Goal: Task Accomplishment & Management: Manage account settings

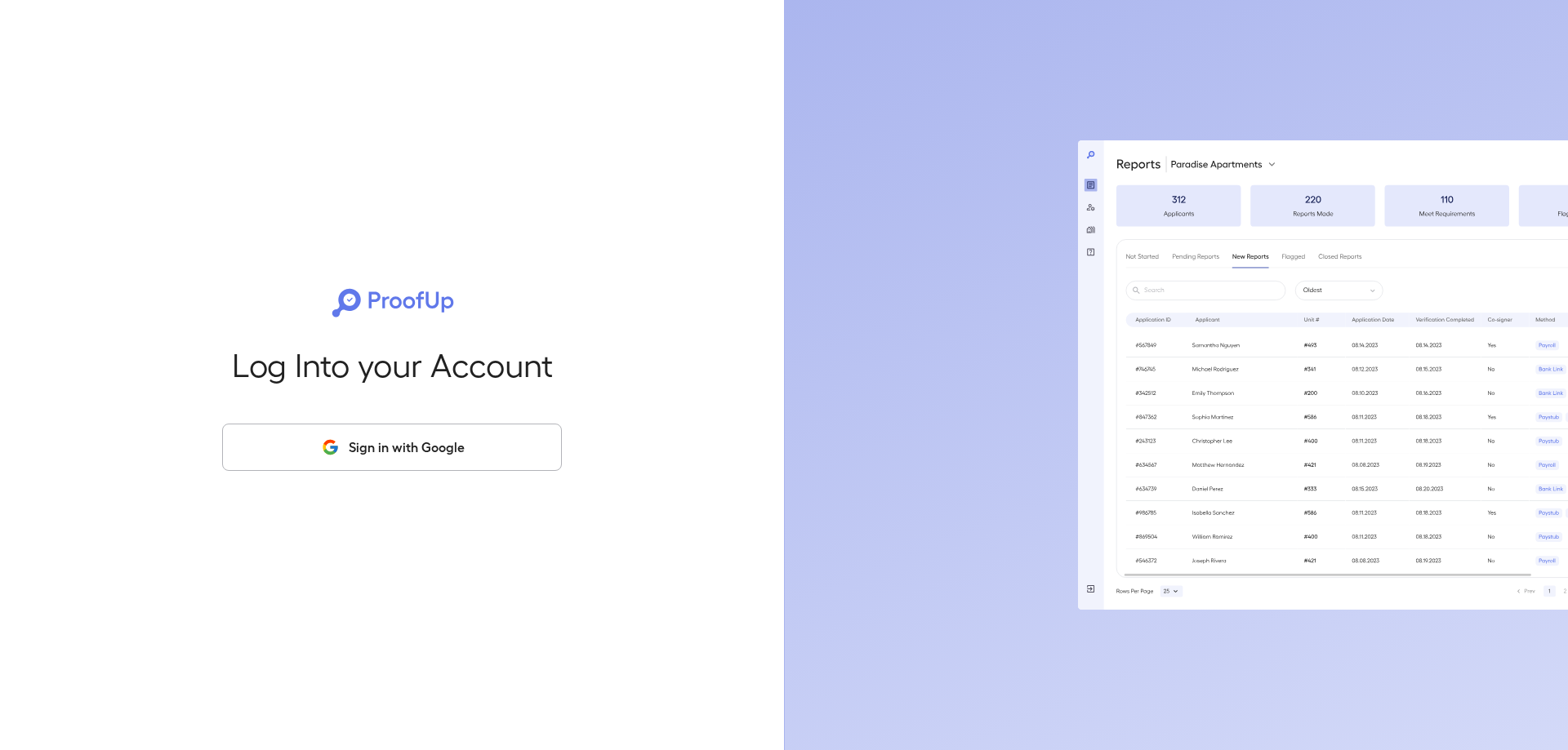
click at [508, 451] on button "Sign in with Google" at bounding box center [392, 447] width 339 height 47
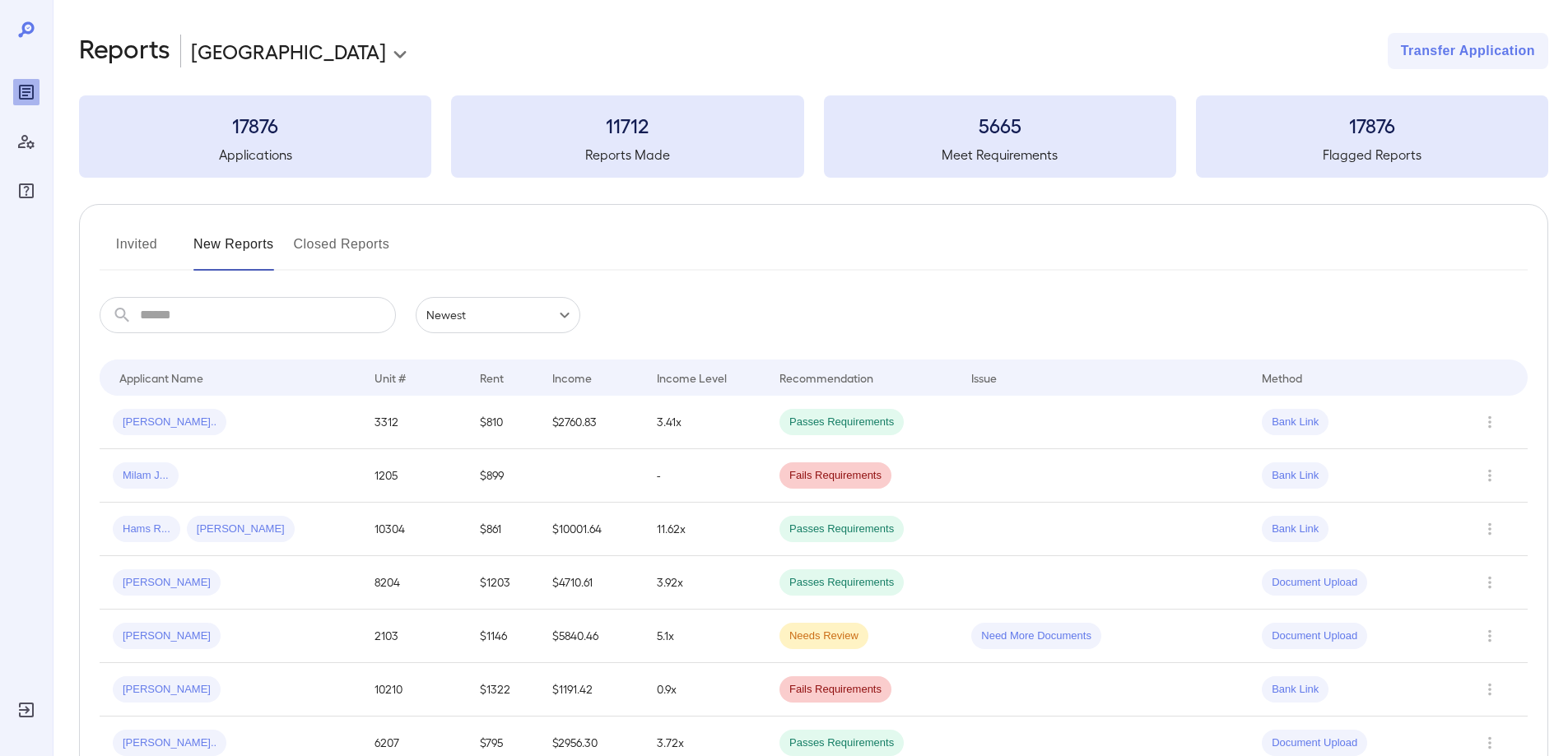
click at [155, 251] on button "Invited" at bounding box center [136, 250] width 74 height 40
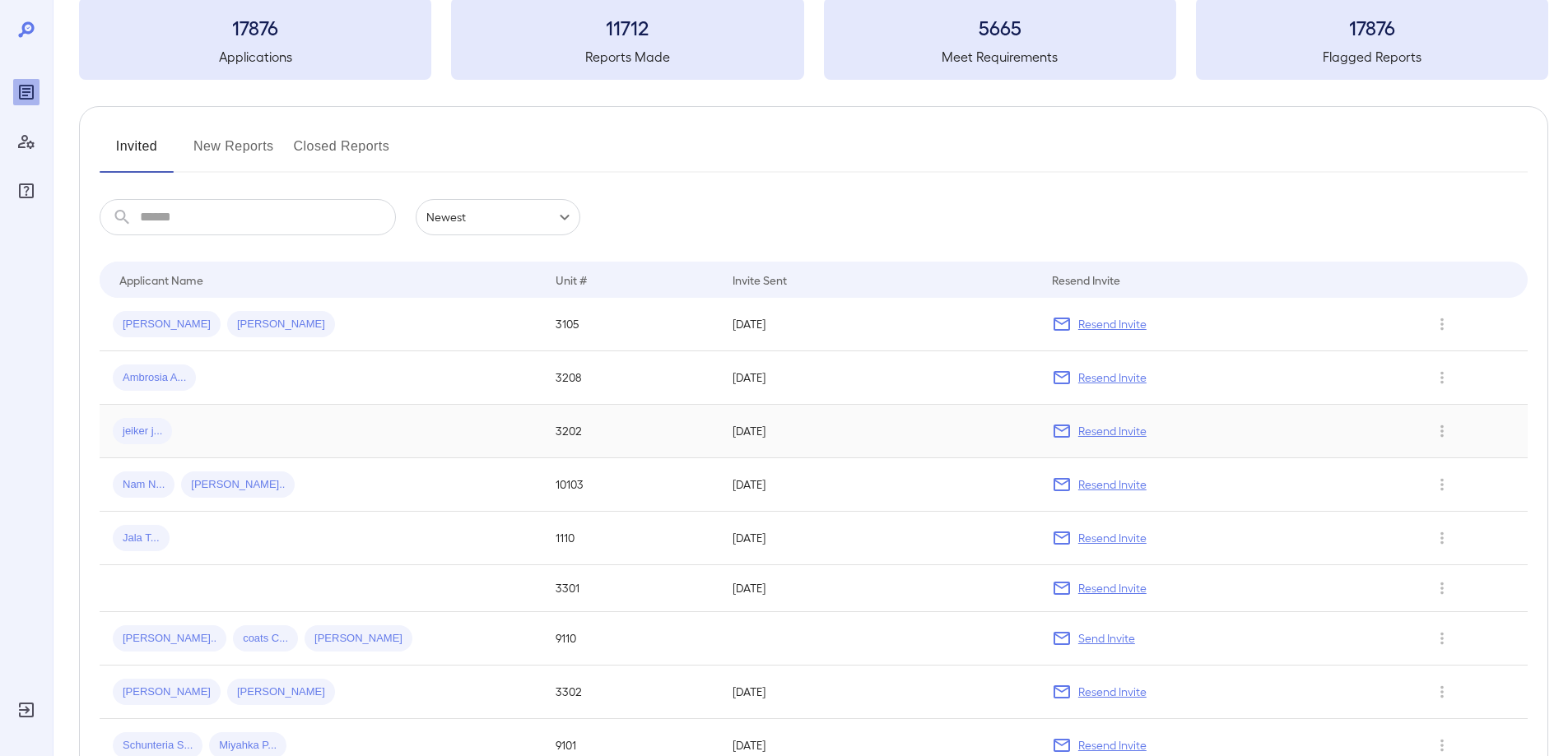
scroll to position [165, 0]
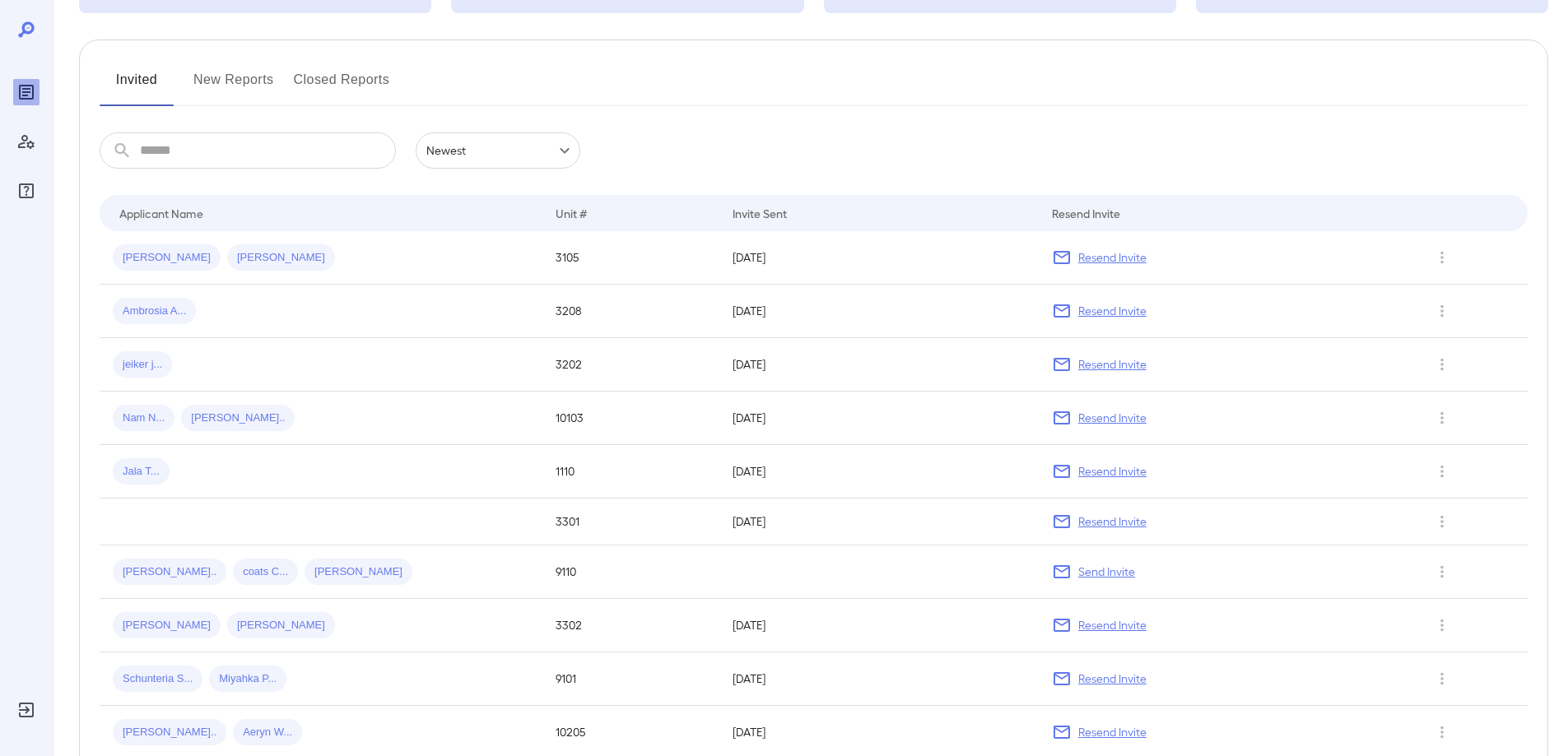
click at [264, 82] on button "New Reports" at bounding box center [233, 86] width 81 height 40
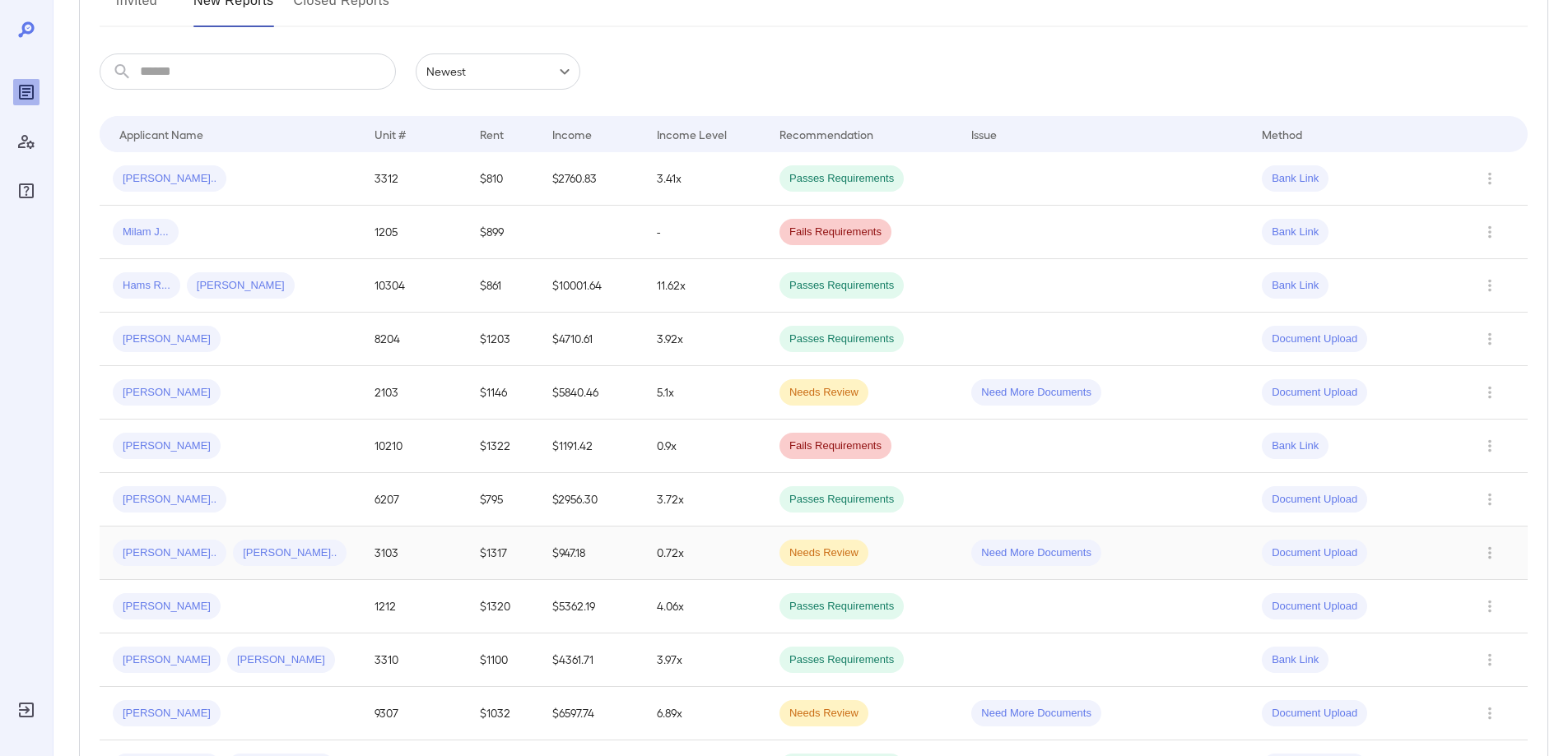
scroll to position [165, 0]
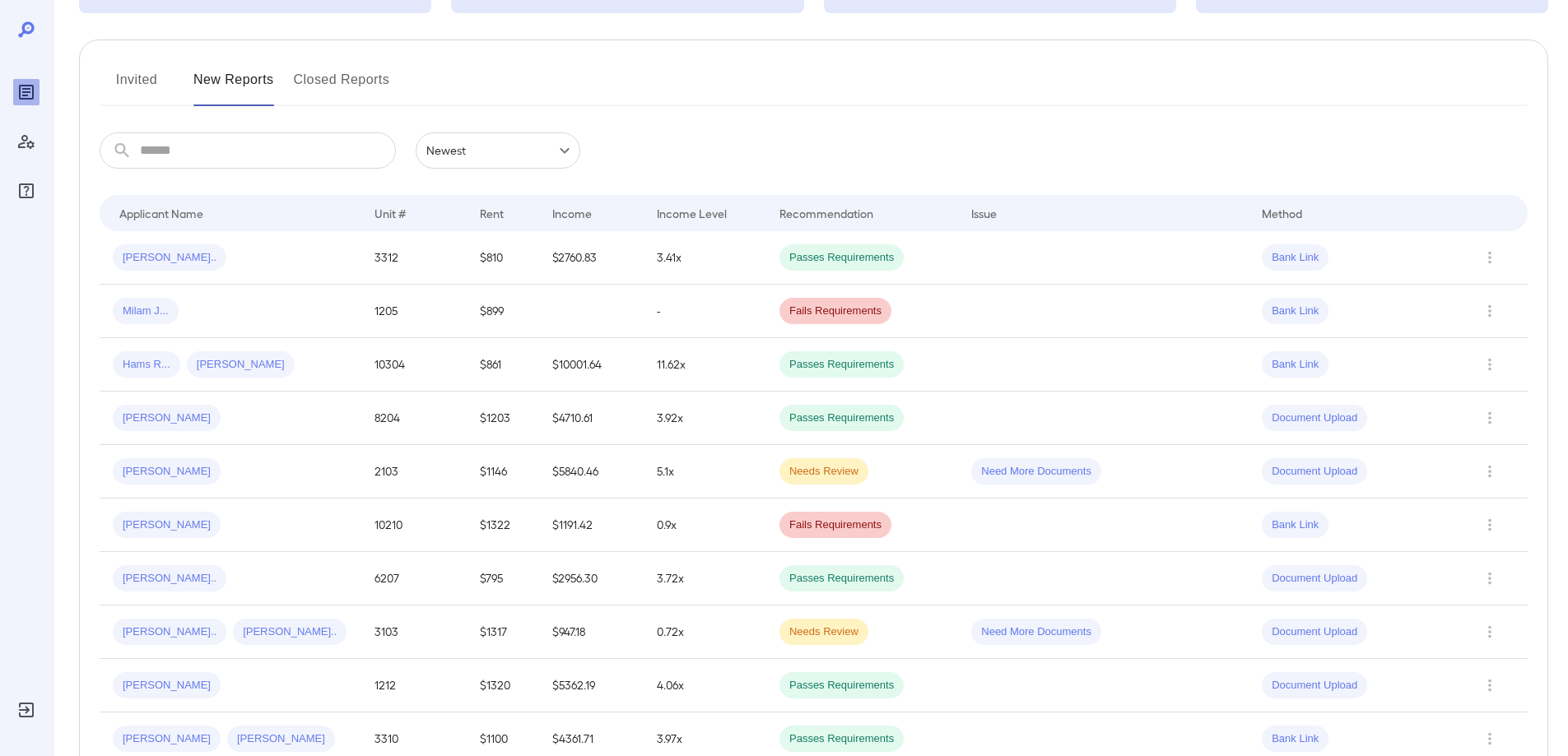
click at [149, 81] on button "Invited" at bounding box center [136, 86] width 74 height 40
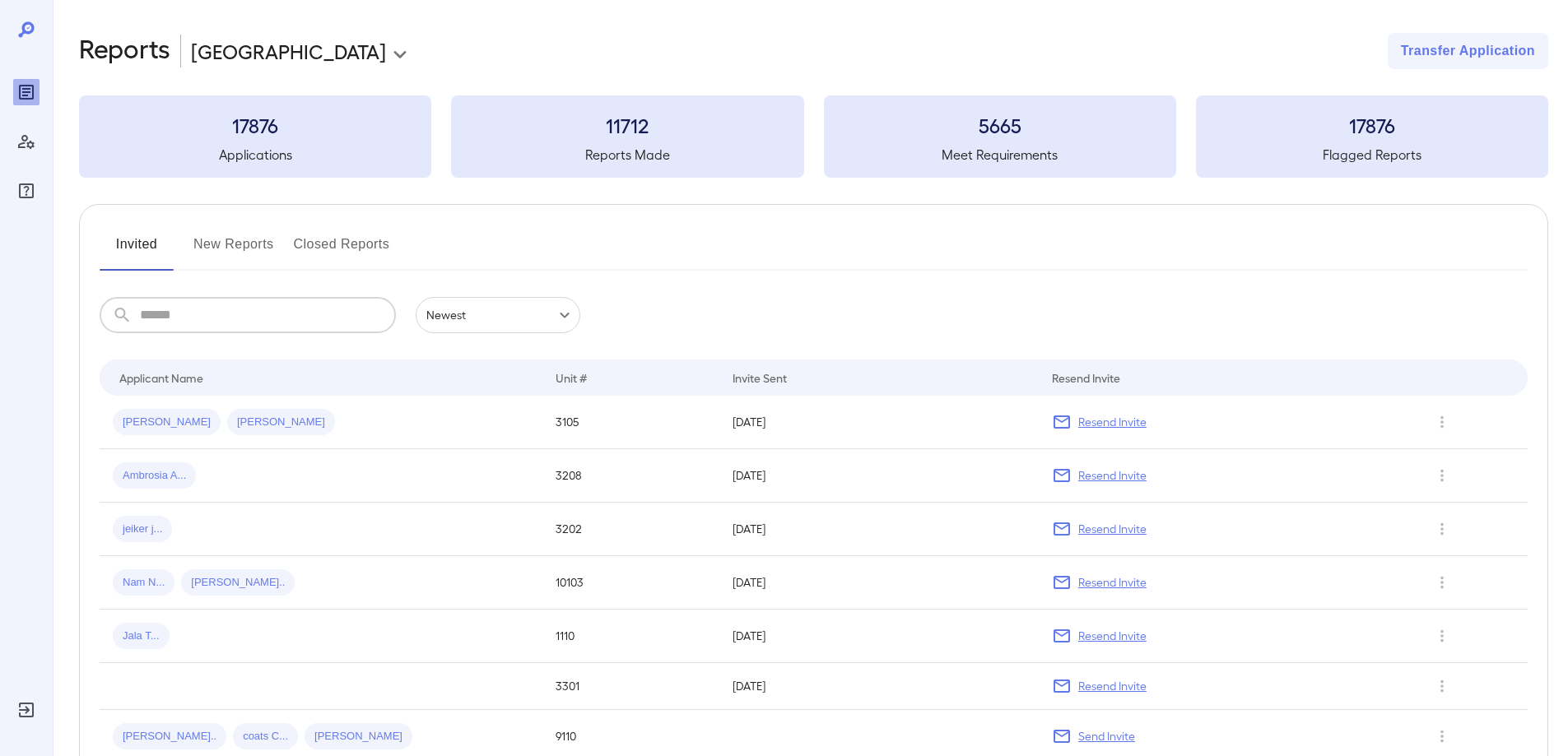
click at [231, 322] on input "text" at bounding box center [268, 315] width 256 height 36
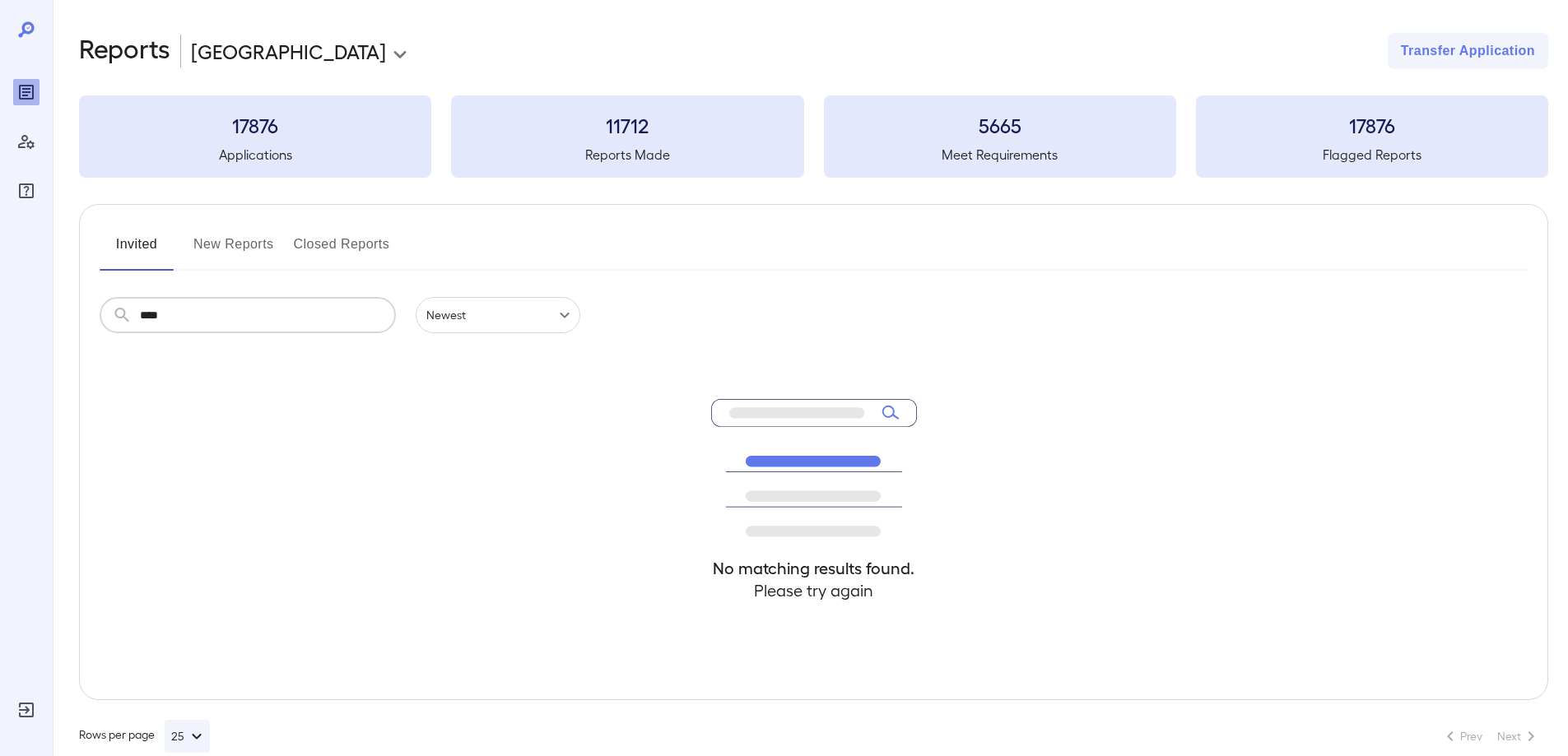
type input "****"
click at [248, 245] on button "New Reports" at bounding box center [233, 250] width 81 height 40
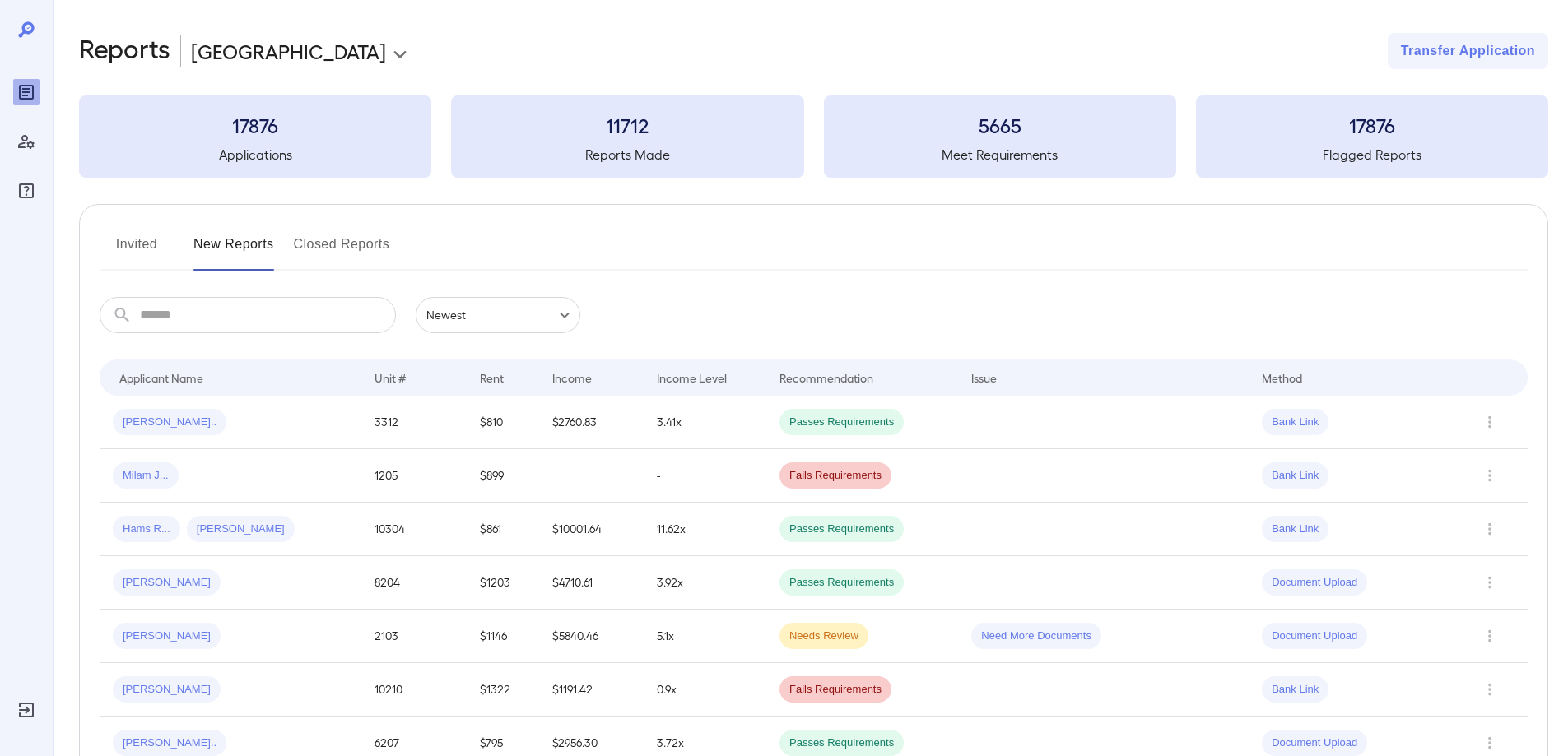
click at [326, 241] on button "Closed Reports" at bounding box center [342, 250] width 96 height 40
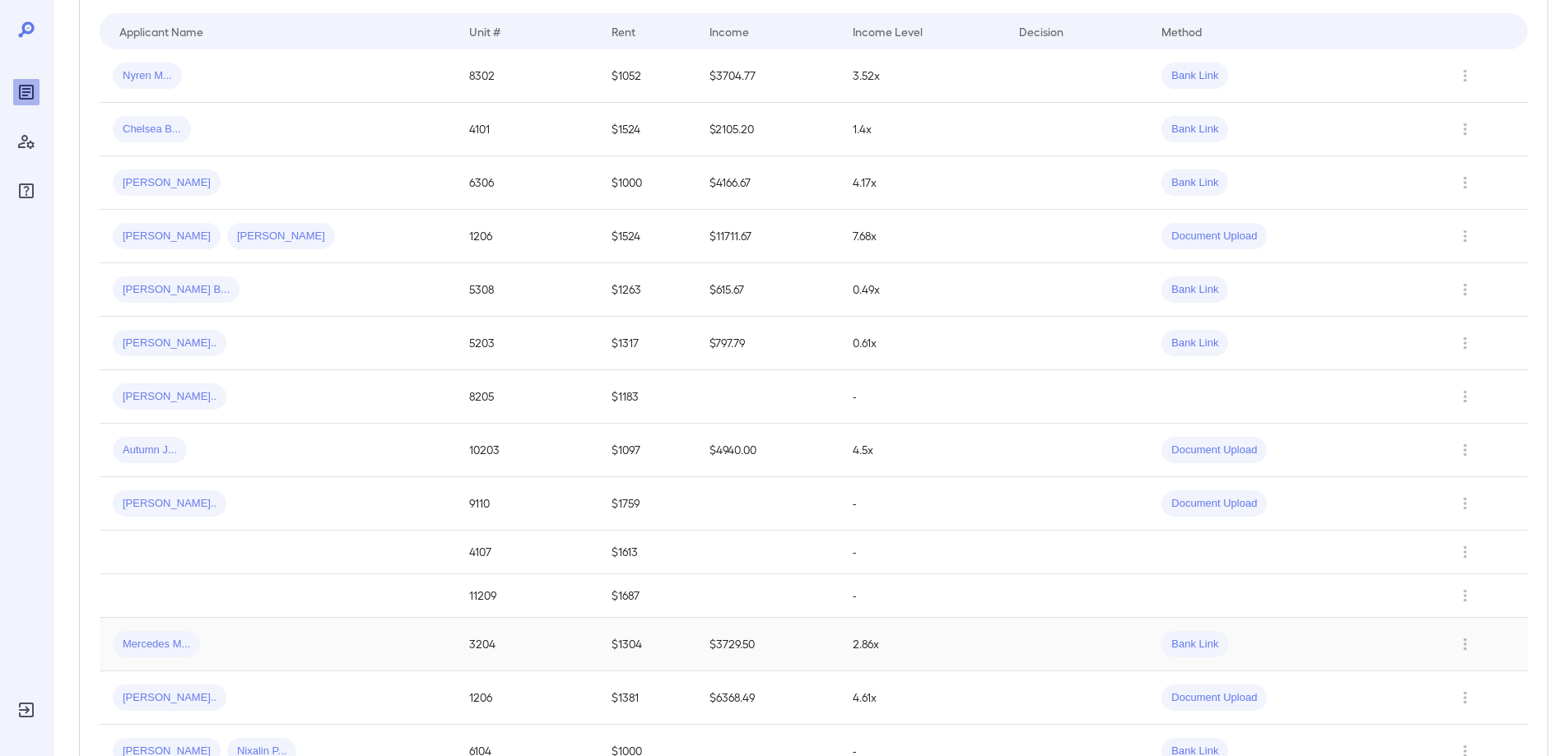
scroll to position [82, 0]
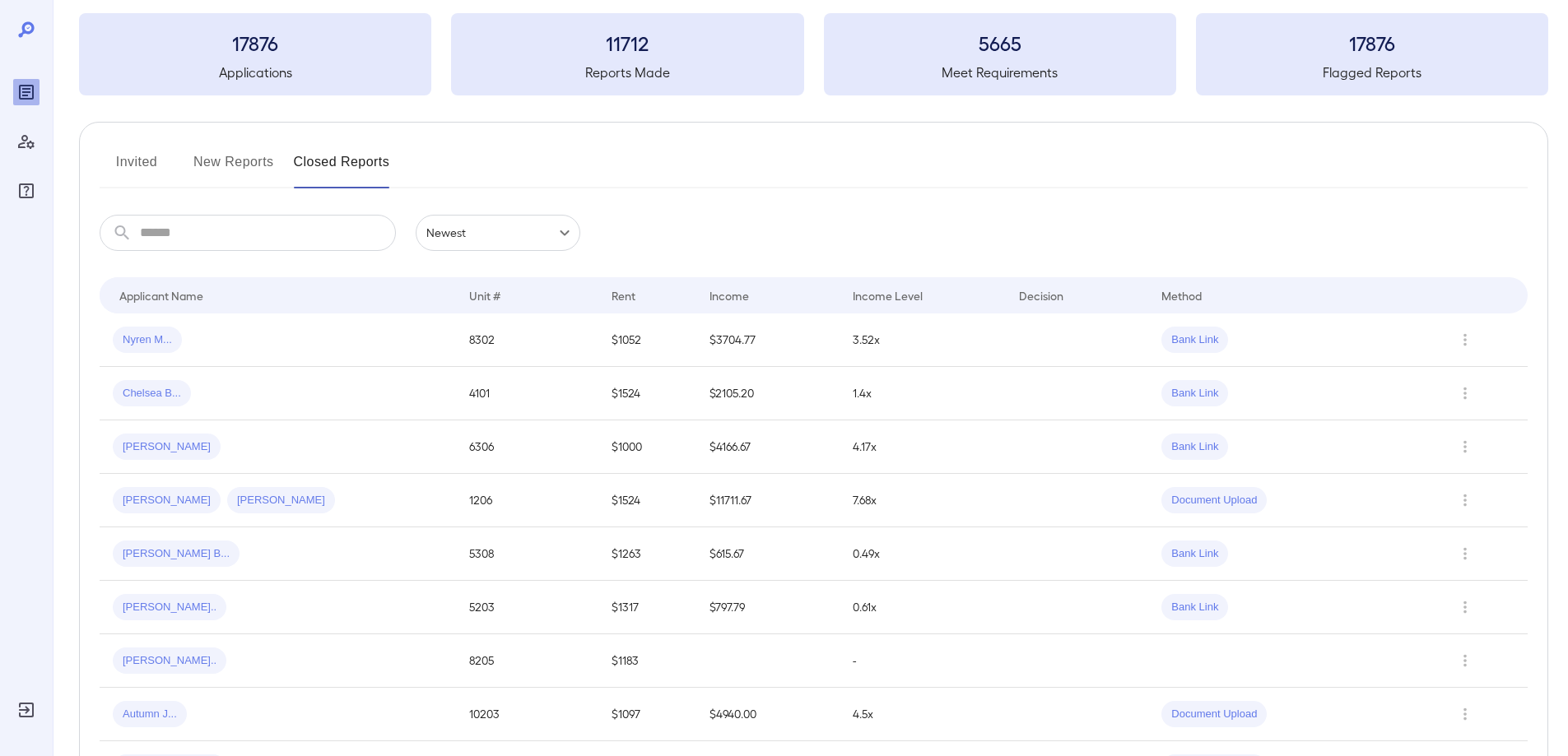
click at [246, 161] on button "New Reports" at bounding box center [233, 169] width 81 height 40
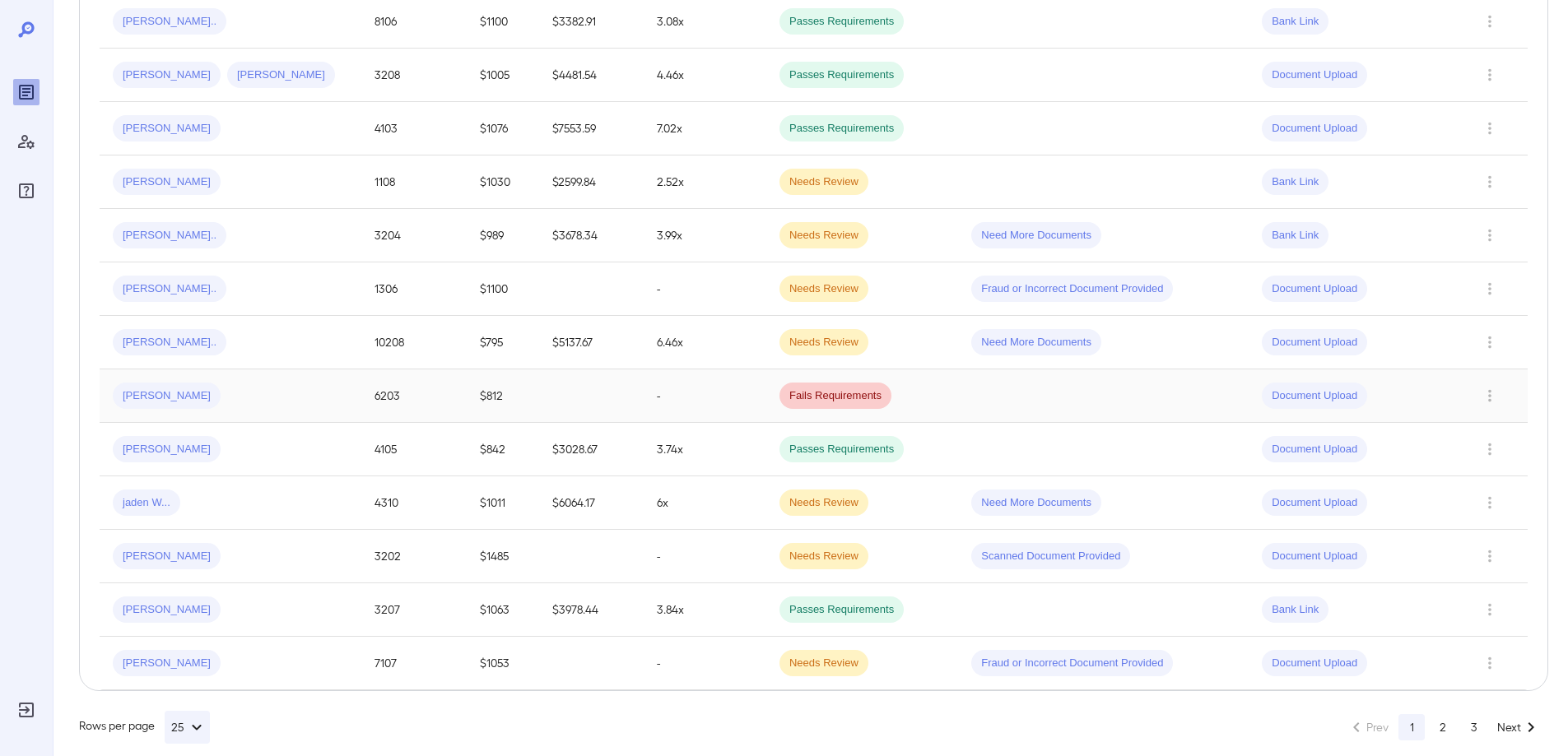
scroll to position [1063, 0]
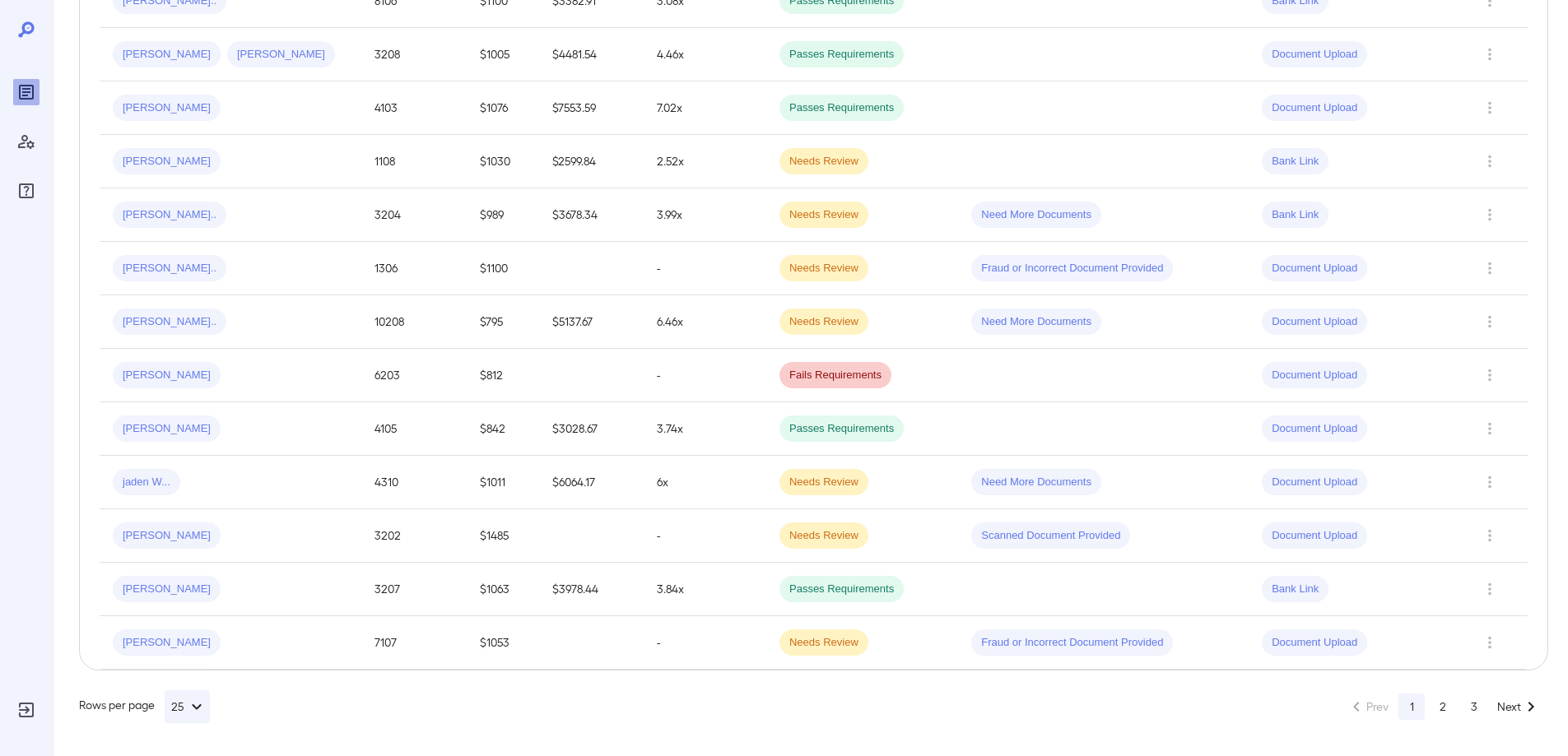
click at [1444, 705] on button "2" at bounding box center [1442, 706] width 26 height 26
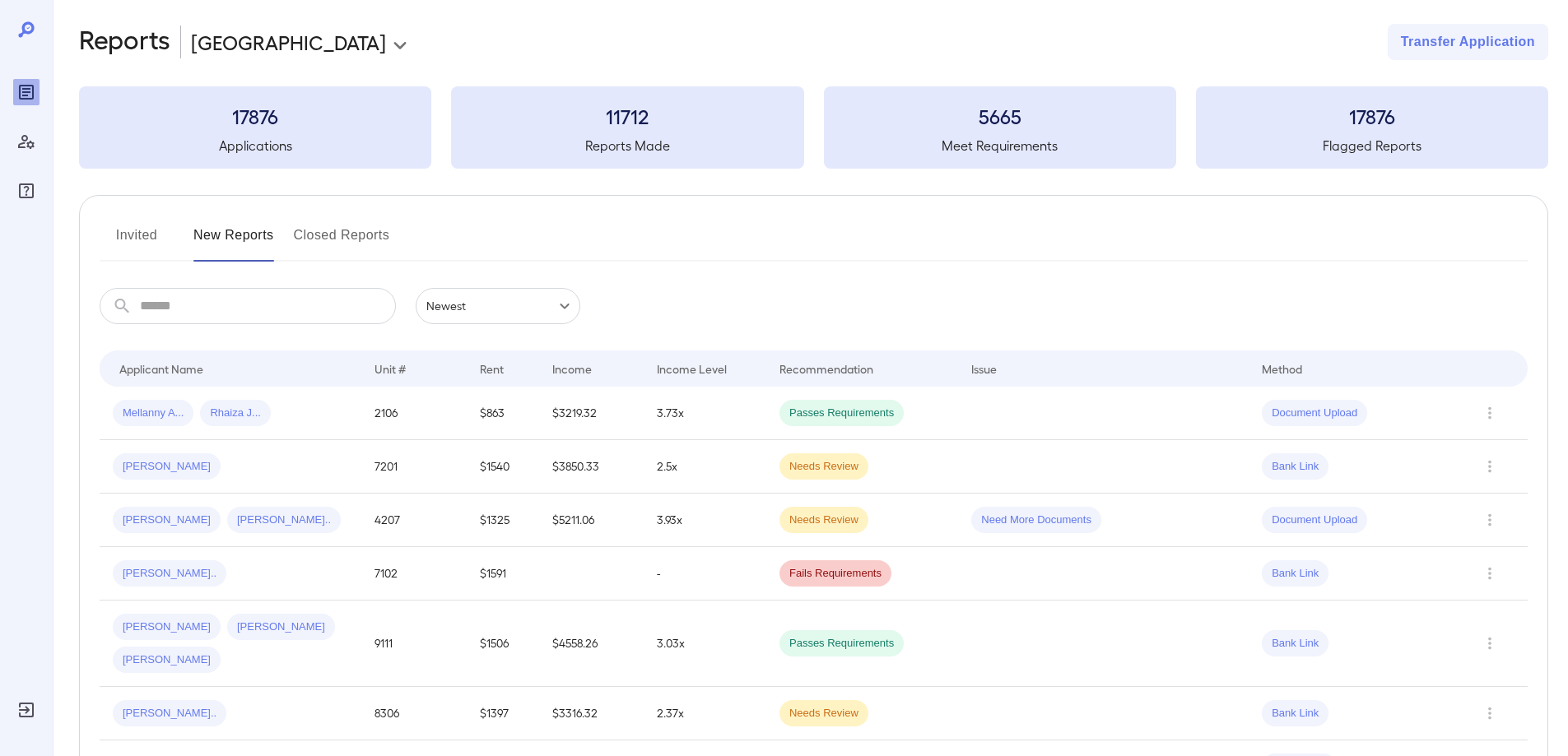
scroll to position [0, 0]
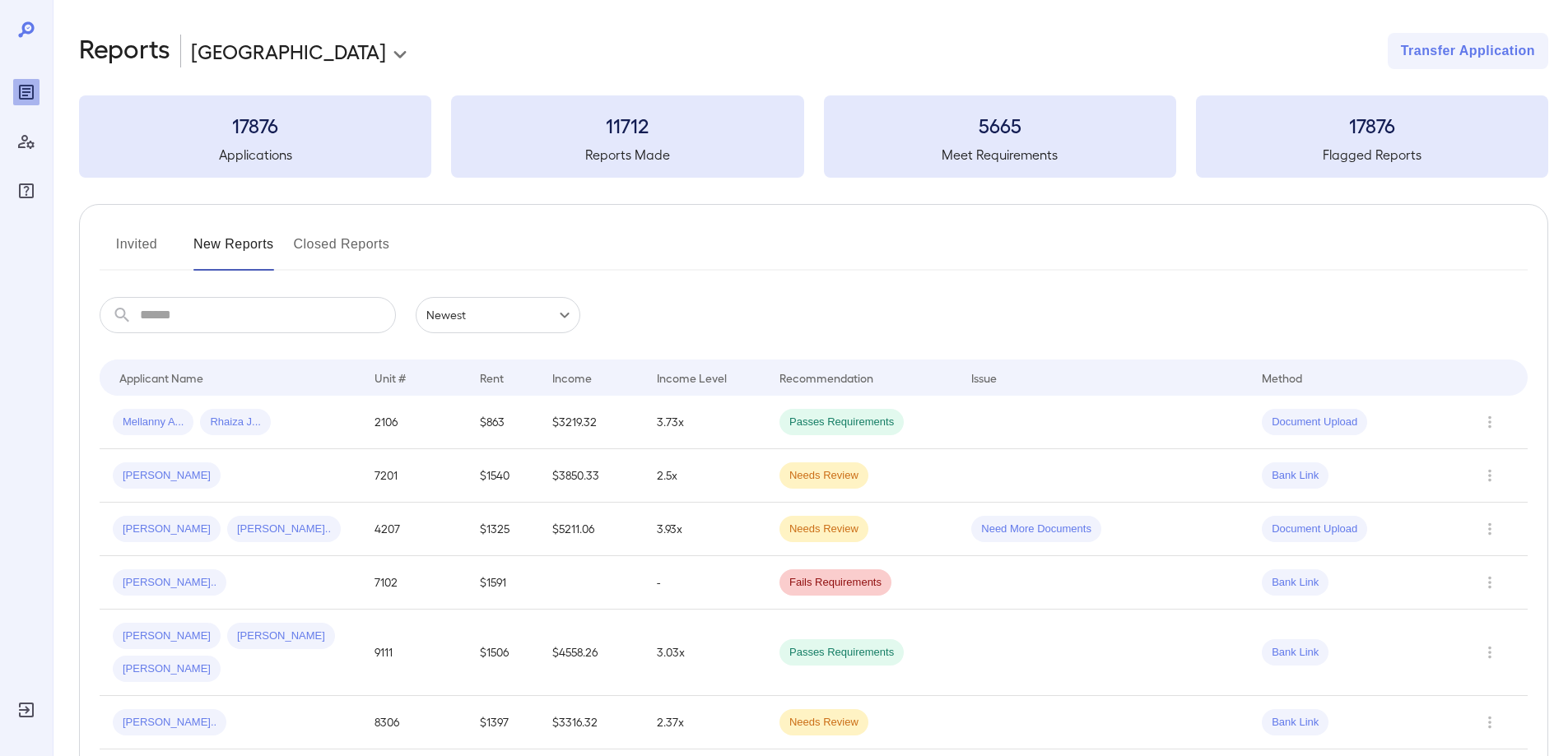
click at [124, 249] on button "Invited" at bounding box center [136, 250] width 74 height 40
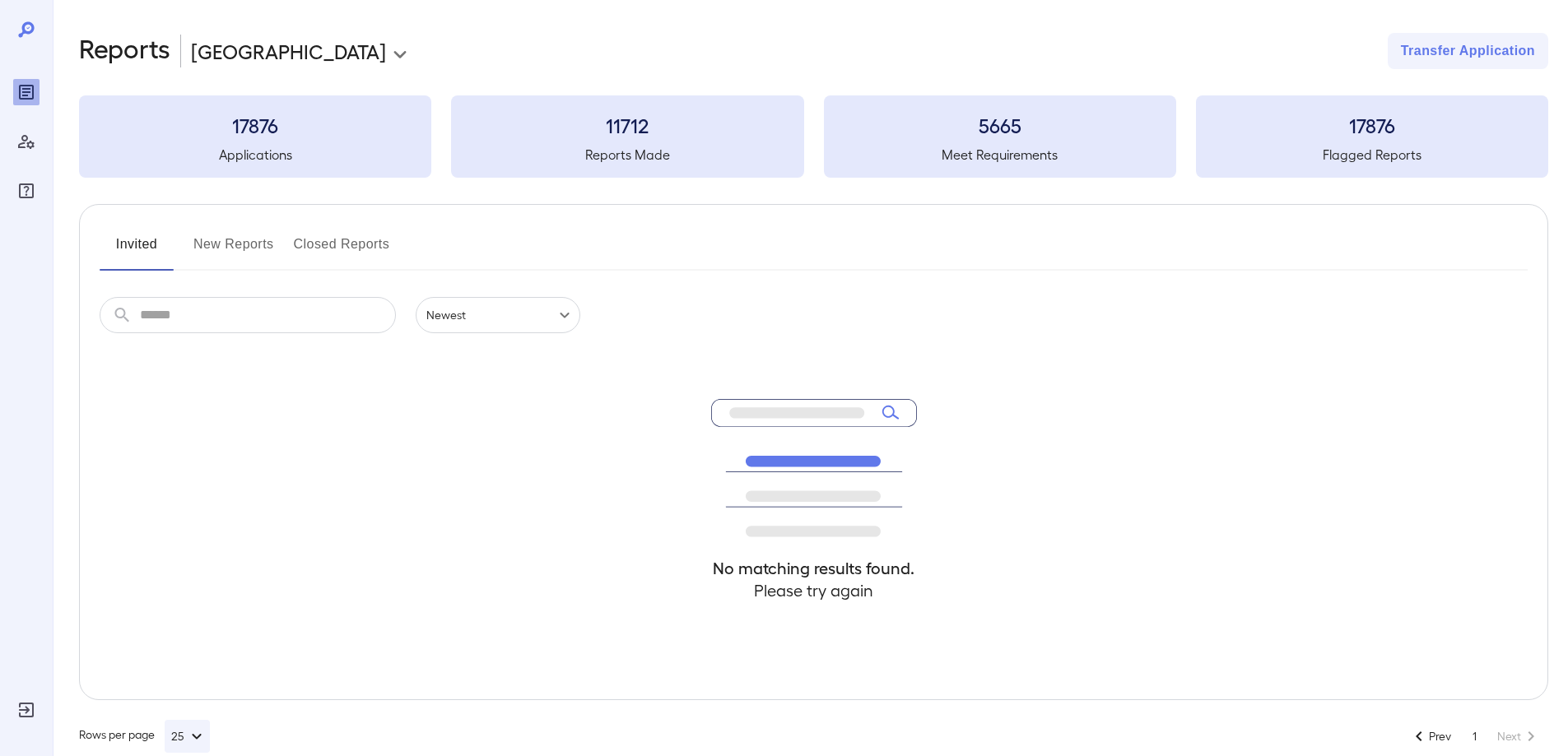
click at [231, 242] on button "New Reports" at bounding box center [233, 250] width 81 height 40
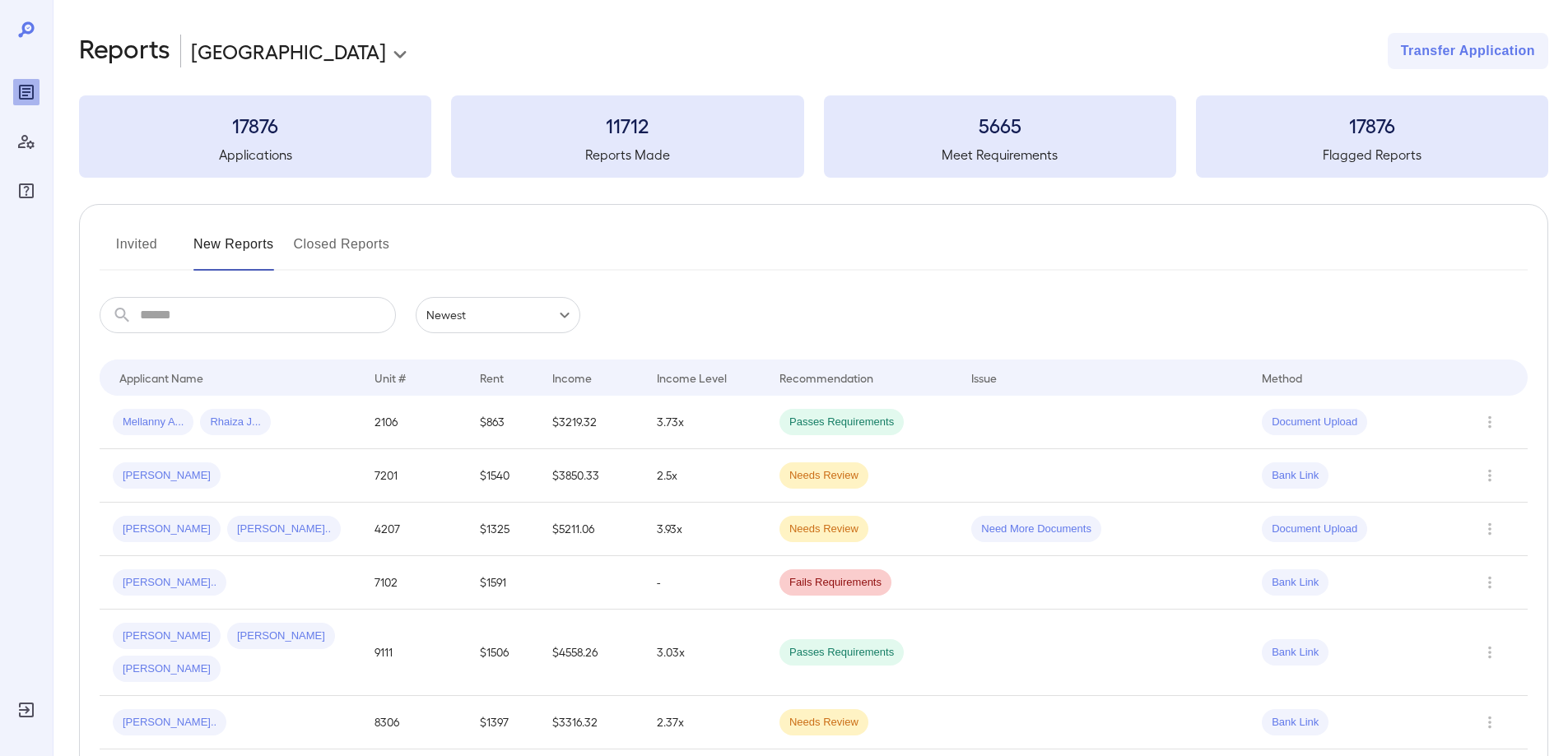
click at [128, 250] on button "Invited" at bounding box center [136, 250] width 74 height 40
